Goal: Task Accomplishment & Management: Manage account settings

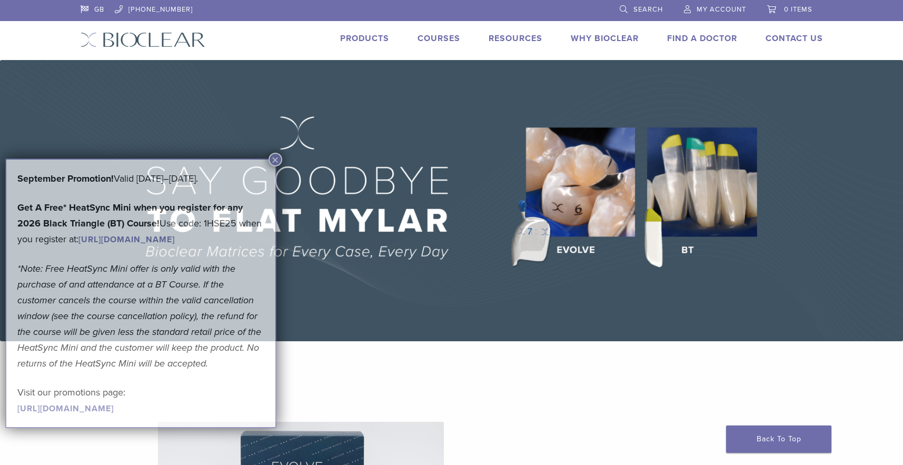
click at [697, 6] on span "My Account" at bounding box center [720, 9] width 49 height 8
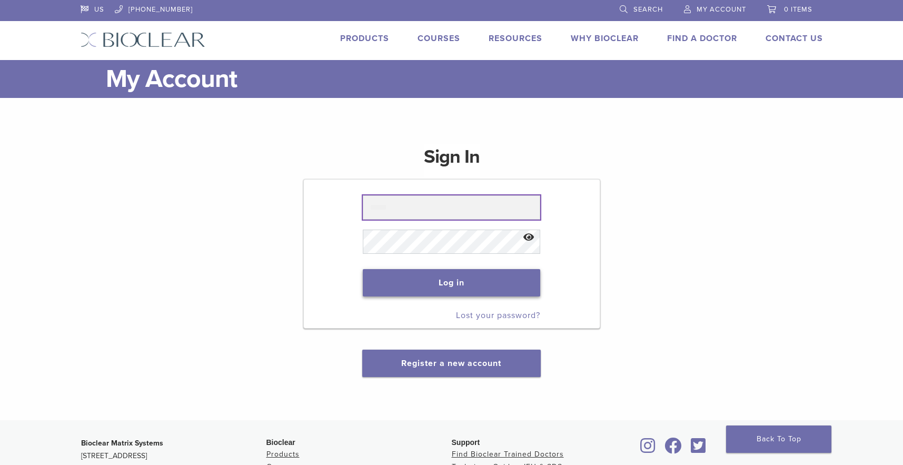
type input "**********"
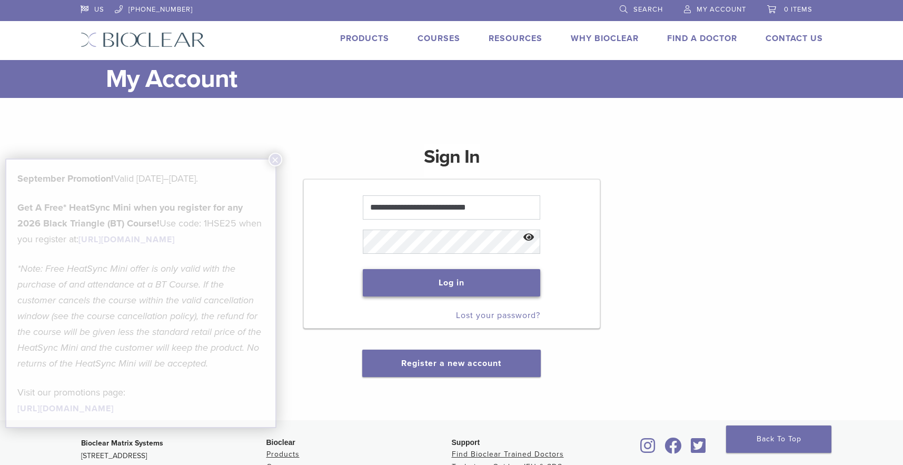
click at [487, 280] on button "Log in" at bounding box center [451, 282] width 177 height 27
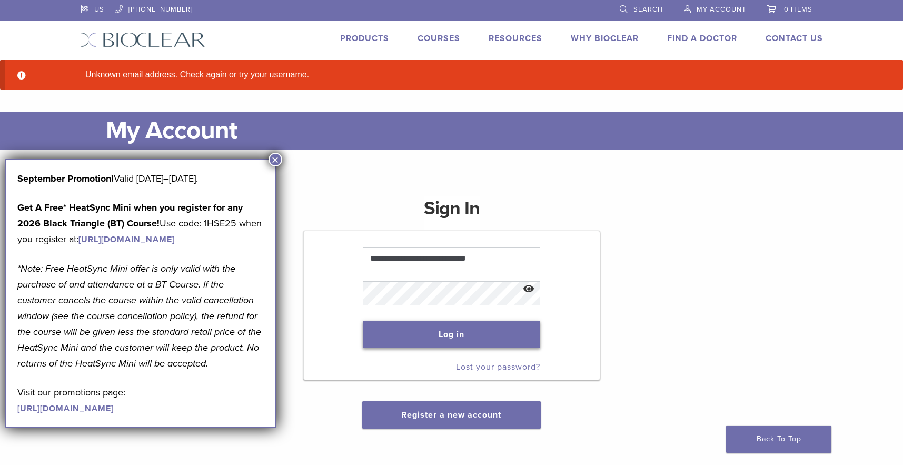
click at [483, 332] on button "Log in" at bounding box center [451, 334] width 177 height 27
